Goal: Information Seeking & Learning: Learn about a topic

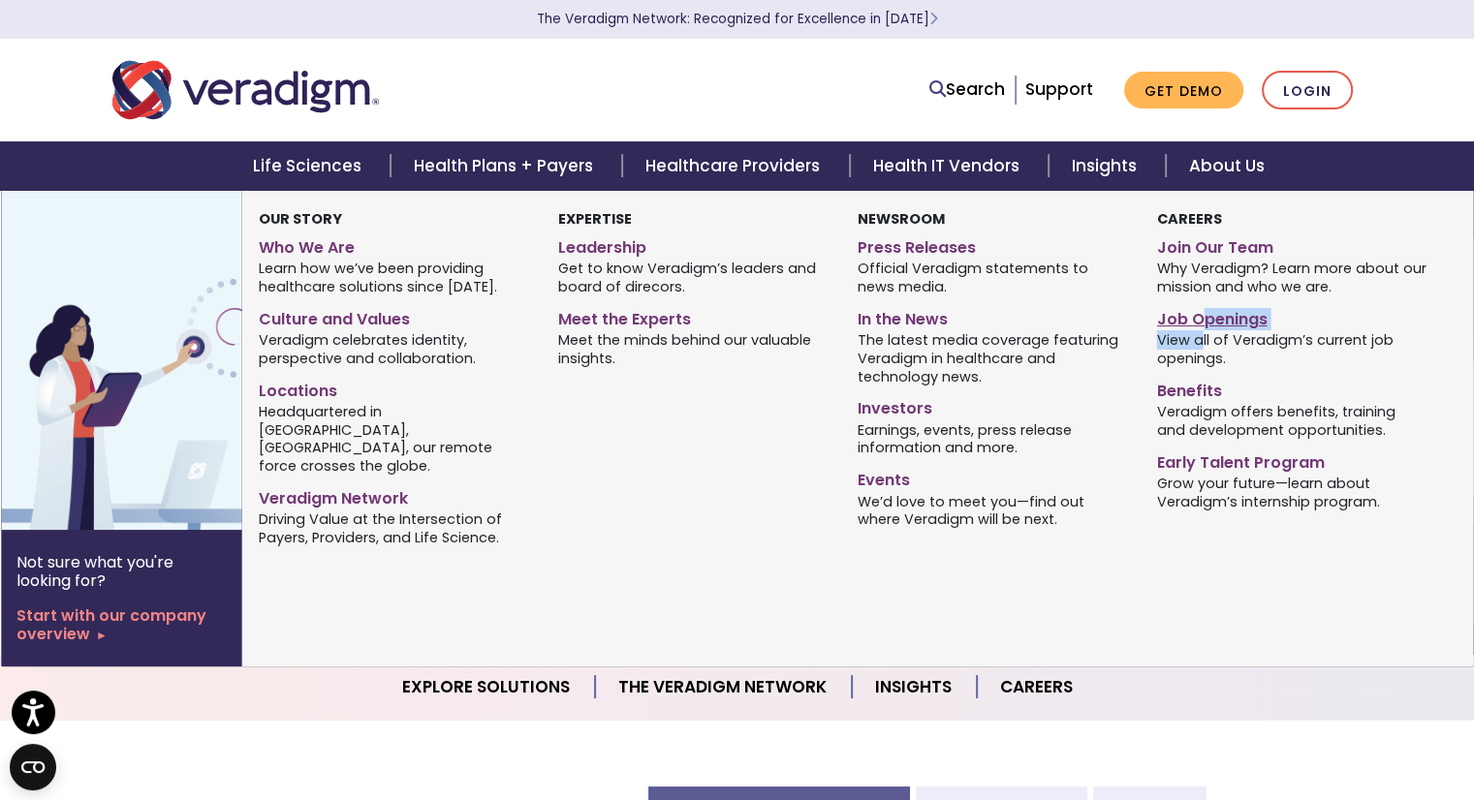
click at [1197, 326] on div "Job Openings View all of Veradigm’s current job openings." at bounding box center [1291, 336] width 270 height 69
click at [1197, 326] on link "Job Openings" at bounding box center [1291, 316] width 270 height 28
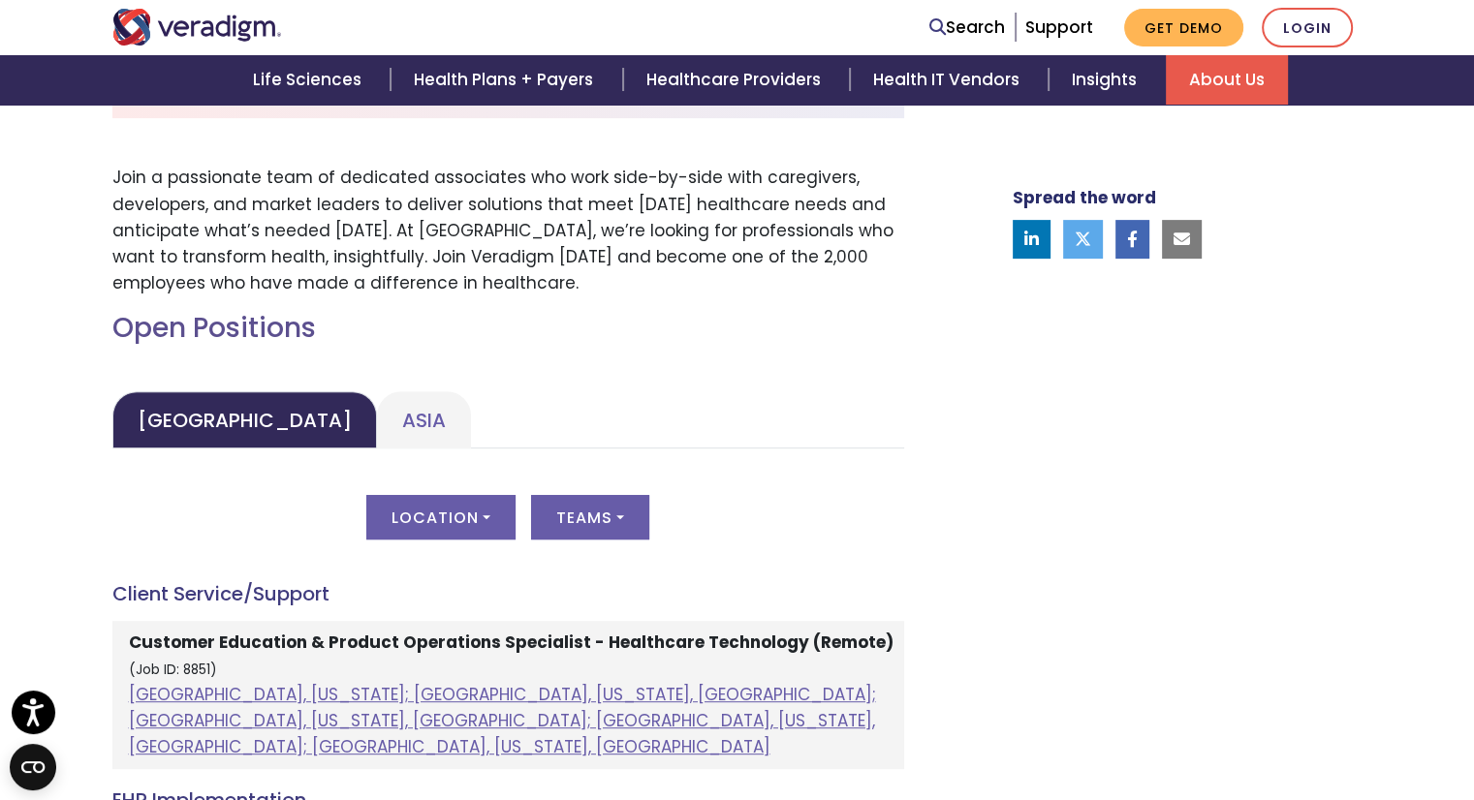
scroll to position [685, 0]
click at [377, 396] on link "Asia" at bounding box center [424, 418] width 94 height 57
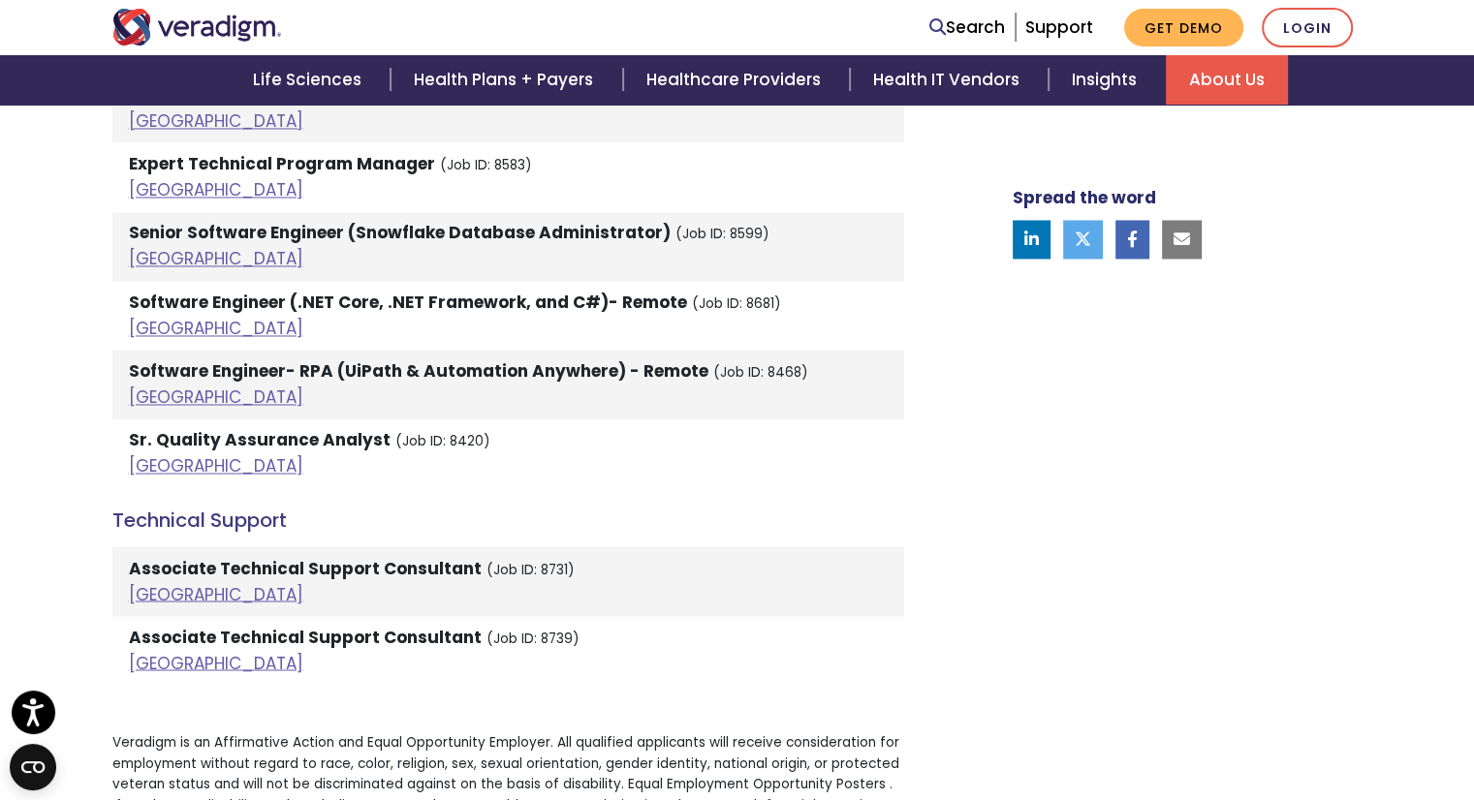
scroll to position [3138, 0]
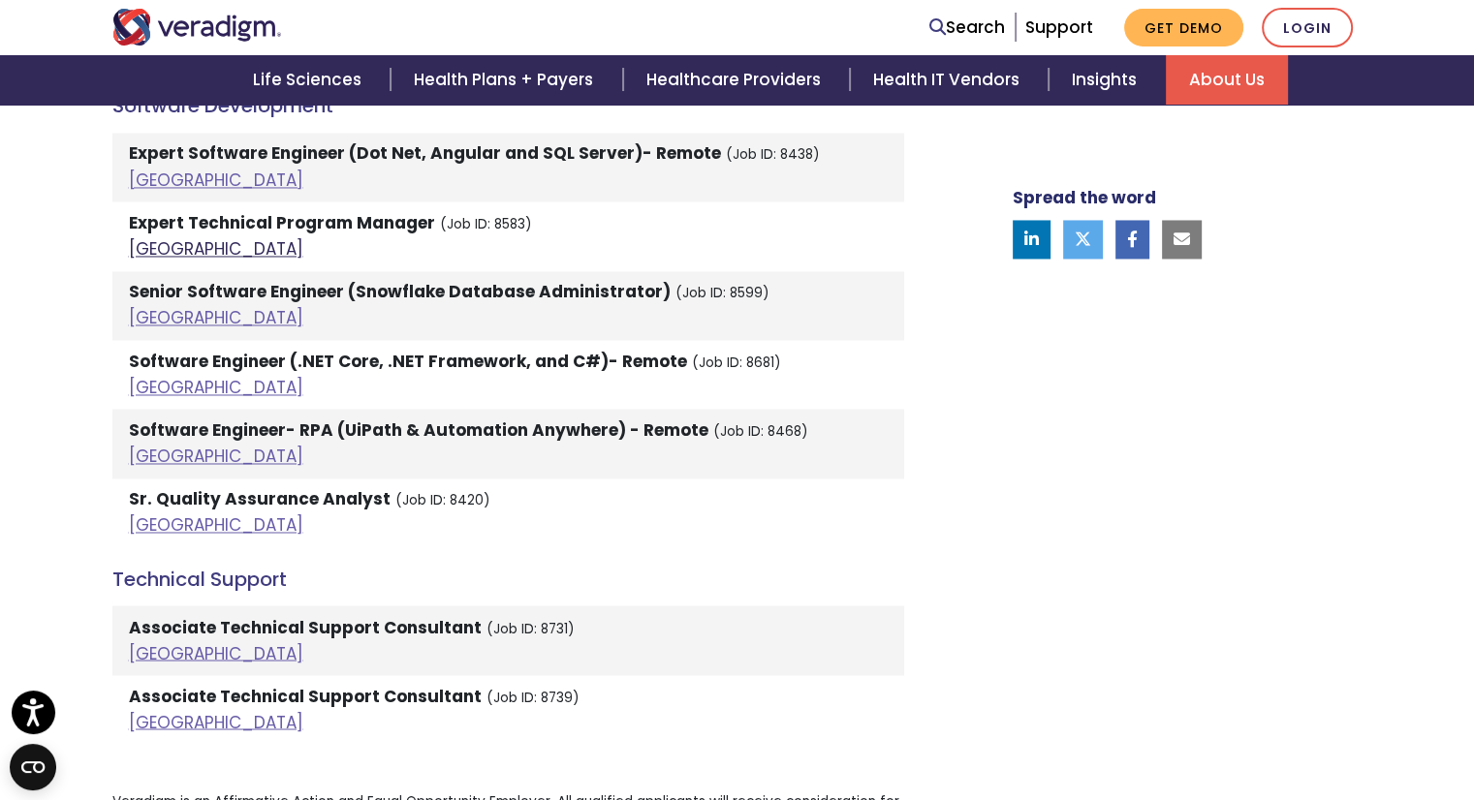
click at [143, 237] on link "India" at bounding box center [216, 248] width 174 height 23
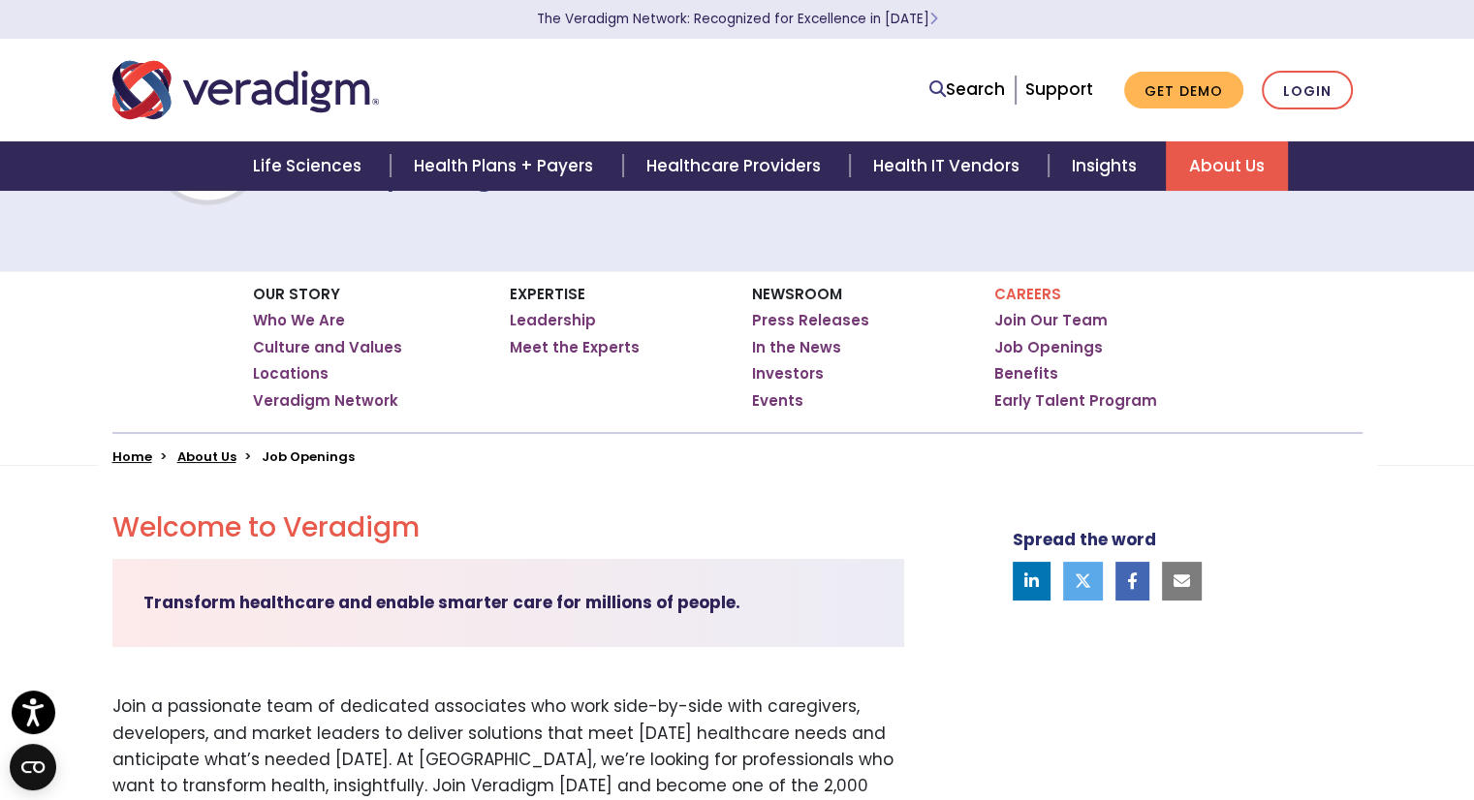
scroll to position [0, 0]
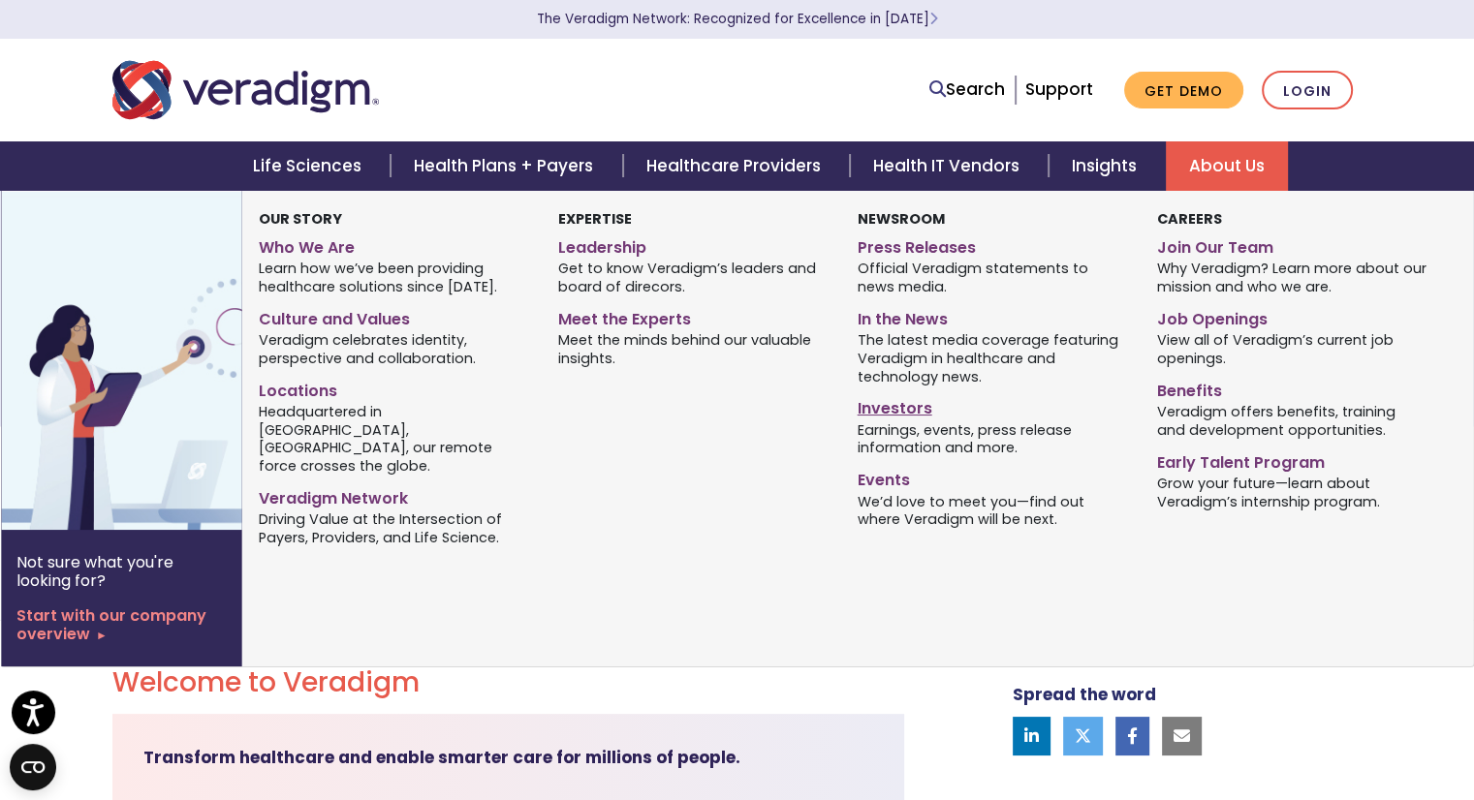
click at [903, 406] on link "Investors" at bounding box center [992, 405] width 270 height 28
click at [903, 414] on link "Investors" at bounding box center [992, 405] width 270 height 28
